Goal: Navigation & Orientation: Find specific page/section

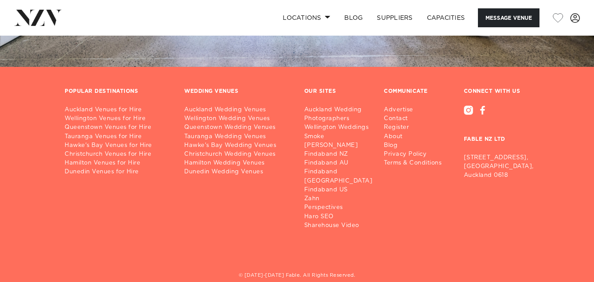
scroll to position [1499, 0]
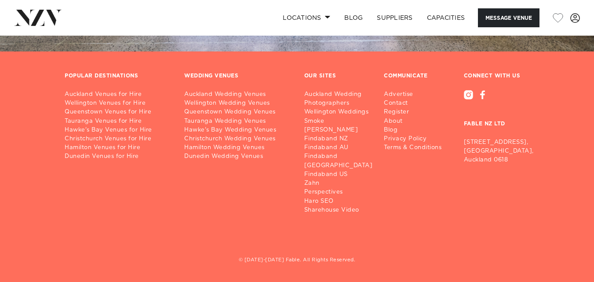
click at [95, 100] on link "Wellington Venues for Hire" at bounding box center [118, 103] width 106 height 9
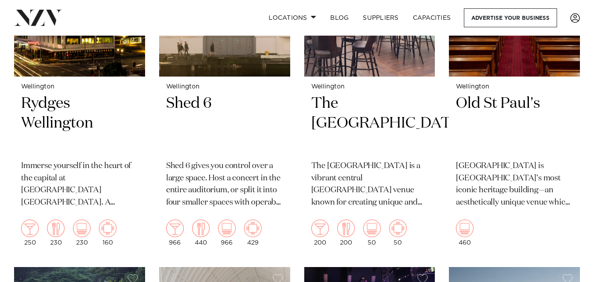
scroll to position [1225, 0]
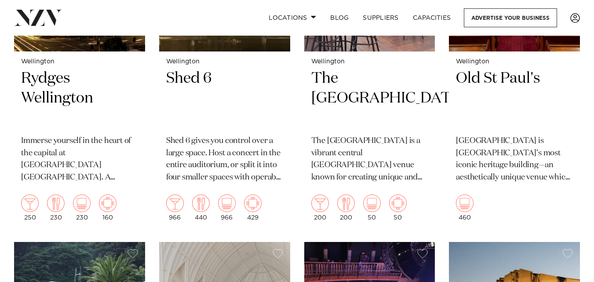
drag, startPoint x: 597, startPoint y: 11, endPoint x: 597, endPoint y: 81, distance: 70.0
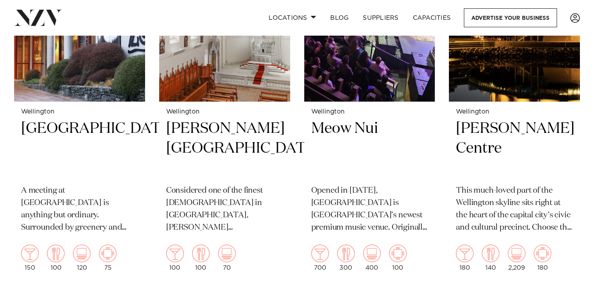
scroll to position [1594, 0]
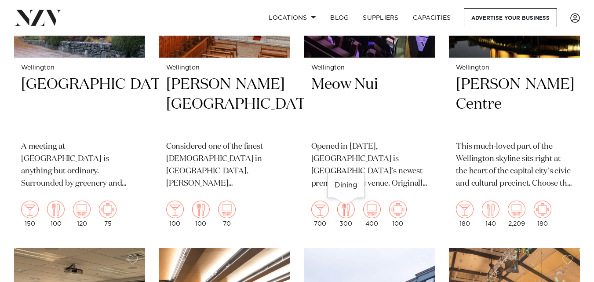
click at [347, 218] on img at bounding box center [346, 210] width 18 height 18
